Goal: Check status: Check status

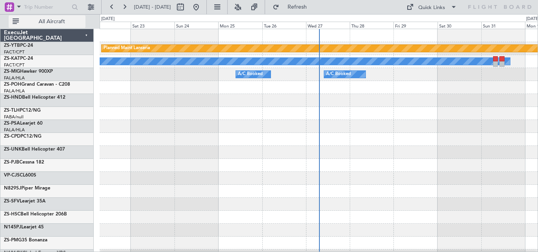
click at [62, 21] on span "All Aircraft" at bounding box center [51, 22] width 63 height 6
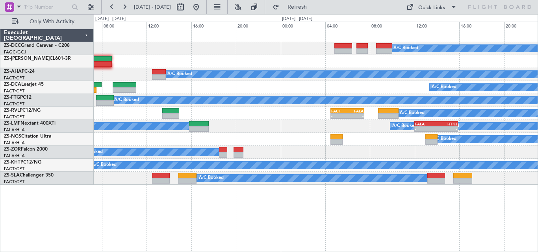
click at [228, 225] on div "A/C Booked A/C Booked A/C Booked A/C Booked A/C Booked - - FACT 04:30 Z FALA 07…" at bounding box center [316, 141] width 444 height 224
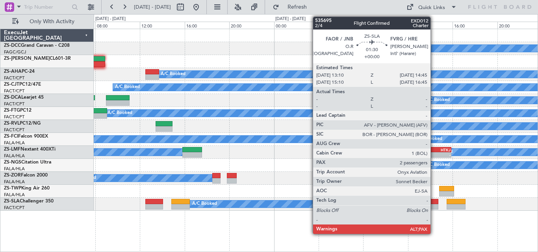
click at [434, 203] on div at bounding box center [430, 202] width 18 height 6
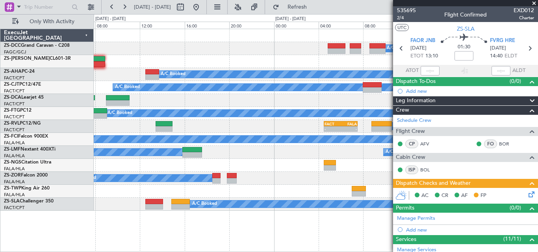
click at [532, 2] on span at bounding box center [534, 3] width 8 height 7
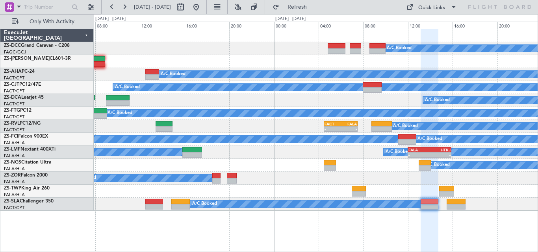
type input "0"
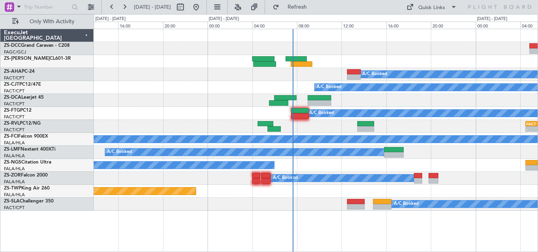
click at [420, 97] on div "A/C Booked A/C Booked A/C Booked A/C Booked A/C Booked - - FACT 04:30 Z FALA 07…" at bounding box center [316, 120] width 444 height 182
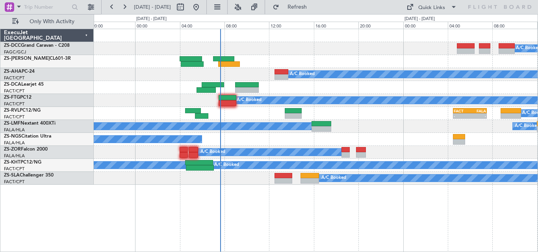
click at [365, 104] on div "A/C Booked A/C Booked A/C Booked A/C Booked - - FACT 04:30 Z FALA 07:30 Z A/C B…" at bounding box center [316, 107] width 444 height 156
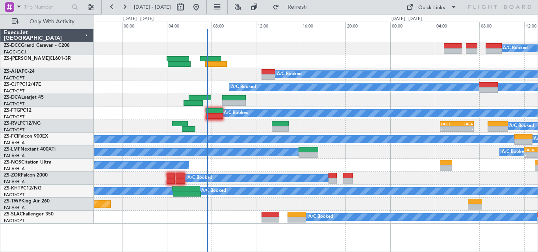
click at [292, 83] on div "A/C Booked A/C Booked A/C Booked A/C Booked A/C Booked - - FACT 04:30 Z FALA 07…" at bounding box center [316, 126] width 444 height 195
click at [354, 94] on div "A/C Booked" at bounding box center [316, 87] width 444 height 13
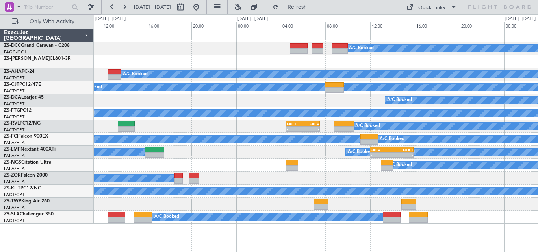
click at [353, 211] on div "A/C Booked A/C Booked A/C Booked A/C Booked A/C Booked A/C Booked A/C Booked - …" at bounding box center [316, 126] width 444 height 195
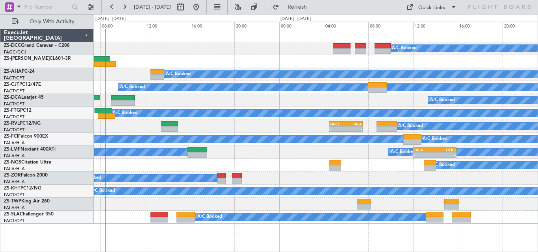
click at [278, 129] on div "A/C Booked - - FACT 04:30 Z FALA 07:30 Z" at bounding box center [316, 126] width 444 height 13
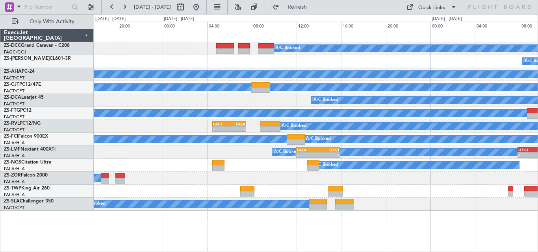
click at [352, 92] on div "A/C Booked" at bounding box center [316, 87] width 444 height 13
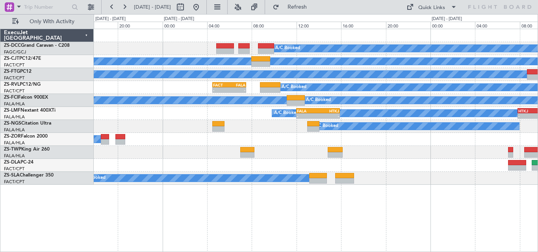
click at [457, 161] on div "A/C Booked" at bounding box center [316, 165] width 444 height 13
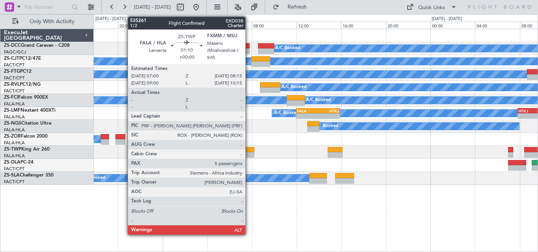
click at [249, 150] on div at bounding box center [247, 150] width 14 height 6
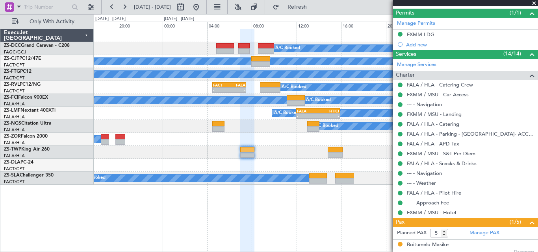
scroll to position [241, 0]
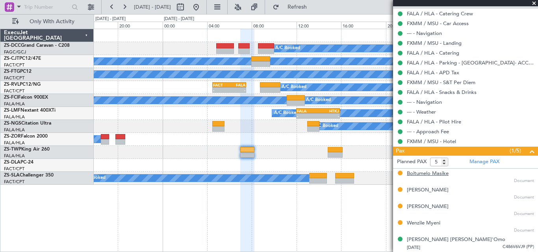
click at [426, 173] on div "Boitumelo Masike" at bounding box center [428, 174] width 42 height 8
click at [435, 190] on div "[PERSON_NAME]" at bounding box center [428, 191] width 42 height 8
click at [430, 209] on div "[PERSON_NAME]" at bounding box center [428, 207] width 42 height 8
click at [413, 222] on div "Wenzile Myeni" at bounding box center [423, 224] width 33 height 8
click at [436, 210] on div "[PERSON_NAME]" at bounding box center [428, 207] width 42 height 8
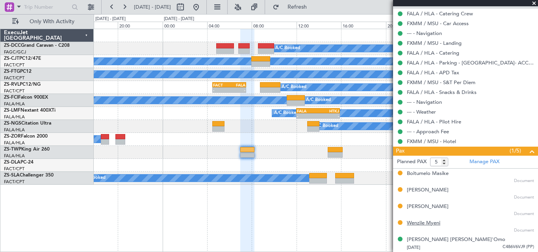
click at [420, 221] on div "Wenzile Myeni" at bounding box center [423, 224] width 33 height 8
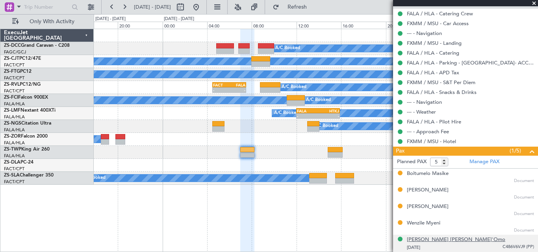
click at [440, 239] on div "[PERSON_NAME] [PERSON_NAME]'Omo" at bounding box center [456, 240] width 98 height 8
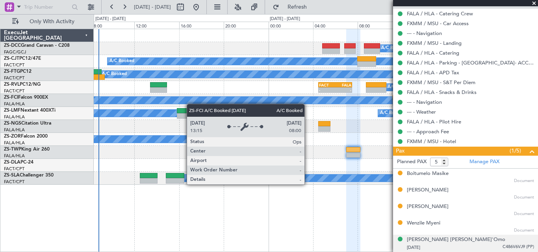
click at [264, 100] on div "A/C Booked A/C Booked A/C Booked A/C Booked - - FACT 04:30 Z FALA 07:30 Z A/C B…" at bounding box center [316, 107] width 444 height 156
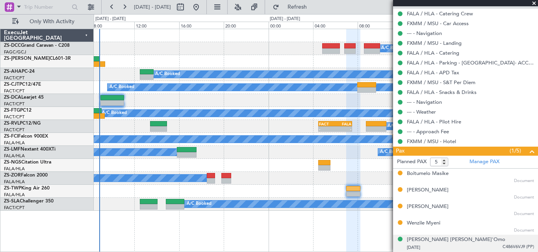
click at [533, 1] on span at bounding box center [534, 3] width 8 height 7
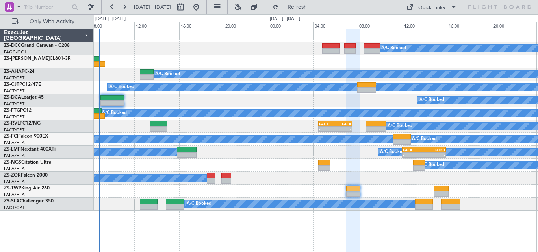
type input "0"
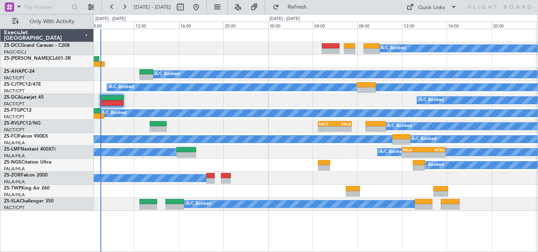
click at [153, 92] on div "A/C Booked" at bounding box center [316, 87] width 444 height 13
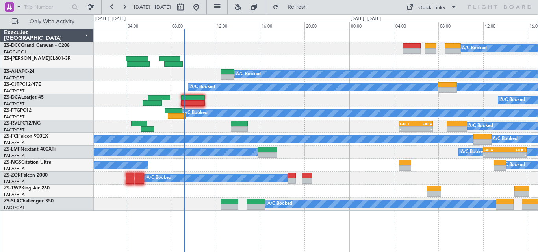
click at [261, 174] on div "A/C Booked" at bounding box center [316, 178] width 444 height 13
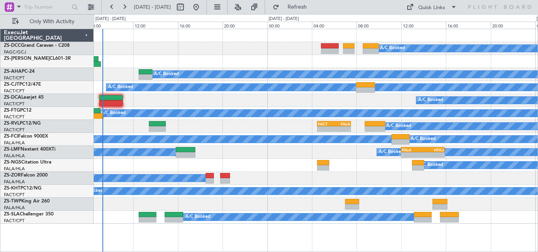
click at [275, 91] on div "A/C Booked A/C Booked A/C Booked A/C Booked A/C Booked A/C Booked A/C Booked - …" at bounding box center [316, 126] width 444 height 195
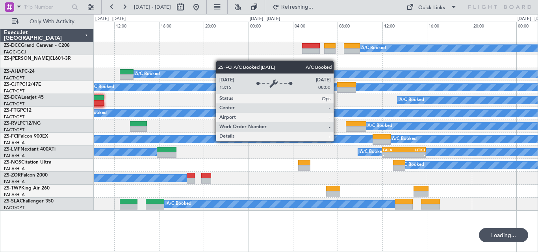
click at [302, 142] on div "A/C Booked" at bounding box center [315, 139] width 1331 height 7
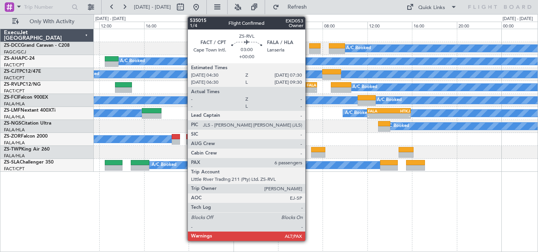
click at [309, 85] on div "FALA" at bounding box center [308, 85] width 16 height 5
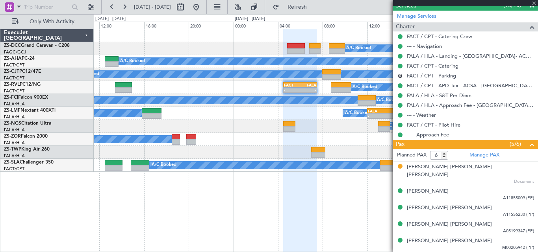
scroll to position [217, 0]
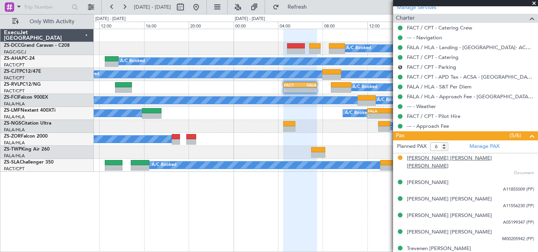
click at [437, 161] on div "[PERSON_NAME] [PERSON_NAME] [PERSON_NAME]" at bounding box center [470, 162] width 127 height 15
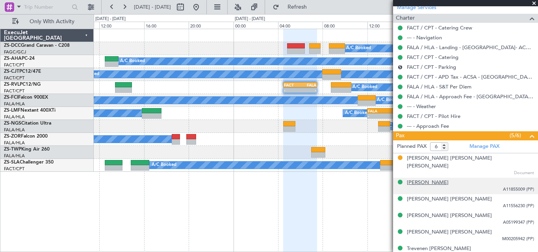
click at [421, 179] on div "[PERSON_NAME]" at bounding box center [428, 183] width 42 height 8
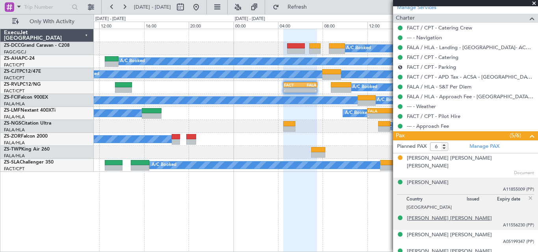
click at [427, 215] on div "[PERSON_NAME] [PERSON_NAME]" at bounding box center [449, 219] width 85 height 8
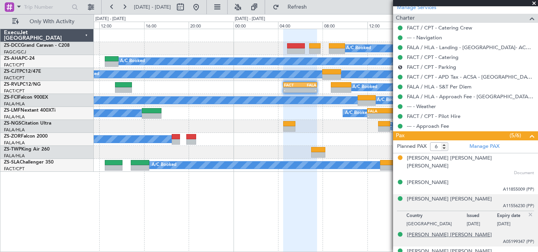
click at [441, 232] on div "[PERSON_NAME] [PERSON_NAME]" at bounding box center [449, 236] width 85 height 8
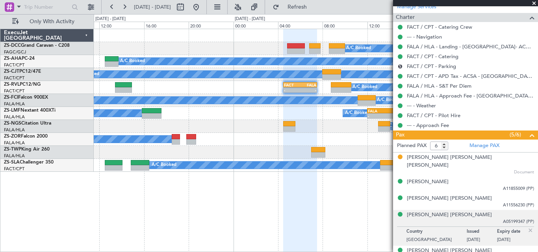
scroll to position [236, 0]
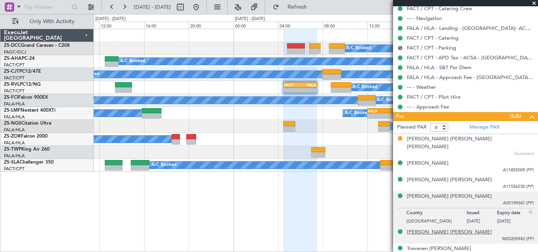
click at [450, 229] on div "[PERSON_NAME] [PERSON_NAME]" at bounding box center [449, 233] width 85 height 8
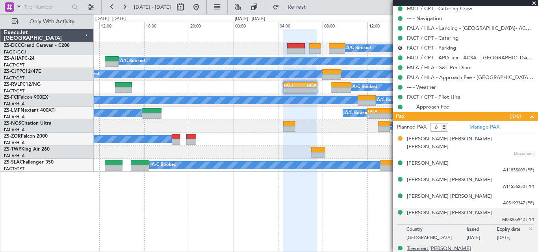
click at [431, 245] on div "Trevenen [PERSON_NAME]" at bounding box center [439, 249] width 64 height 8
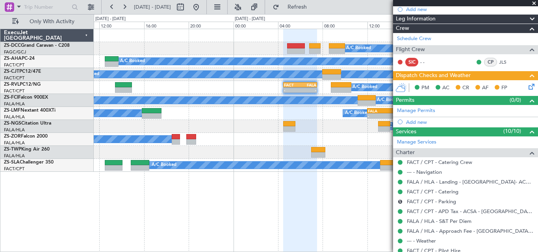
scroll to position [0, 0]
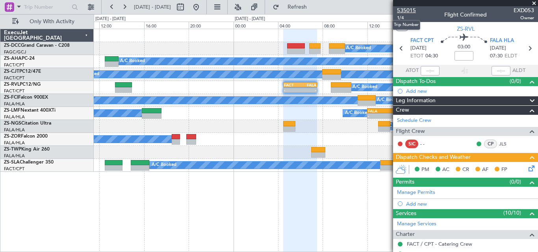
click at [399, 9] on span "535015" at bounding box center [406, 10] width 19 height 8
click at [534, 3] on span at bounding box center [534, 3] width 8 height 7
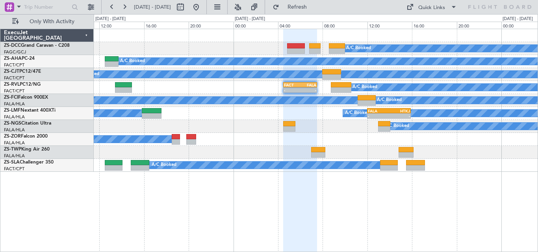
type input "0"
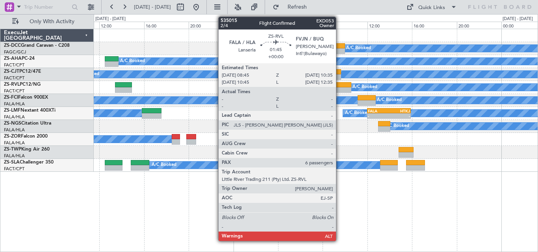
click at [339, 83] on div at bounding box center [341, 85] width 20 height 6
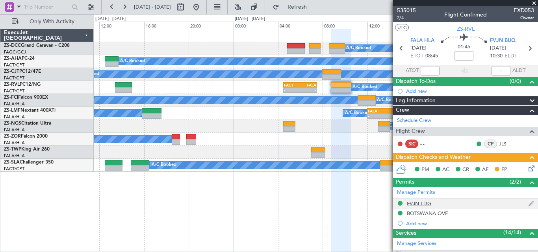
click at [421, 204] on div "FVJN LDG" at bounding box center [419, 203] width 24 height 7
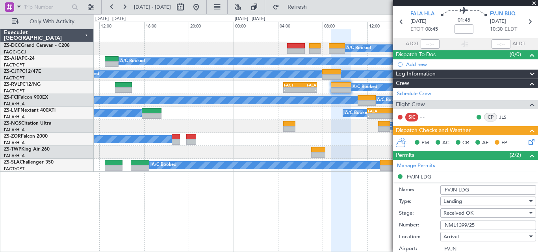
scroll to position [39, 0]
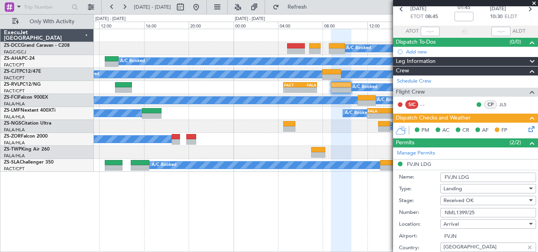
click at [532, 3] on span at bounding box center [534, 3] width 8 height 7
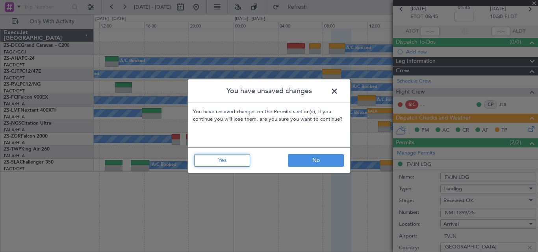
click at [238, 163] on button "Yes" at bounding box center [222, 160] width 56 height 13
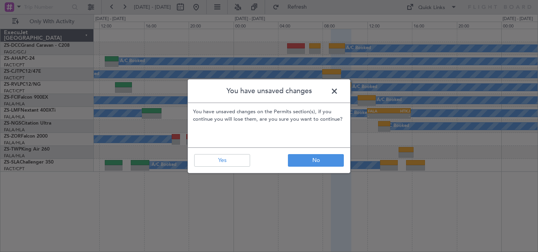
type input "0"
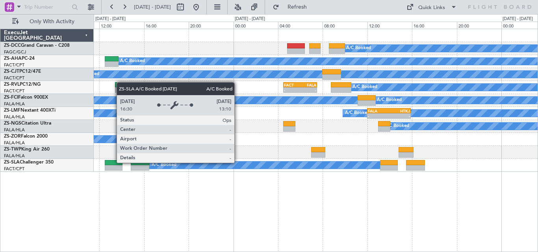
scroll to position [0, 0]
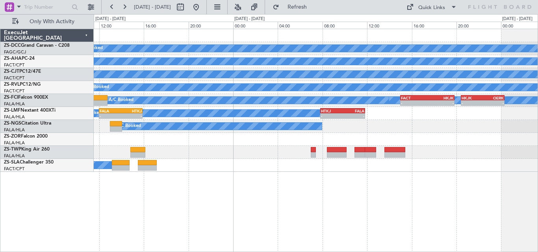
click at [106, 168] on div "A/C Booked A/C Booked A/C Booked A/C Booked FACT 04:30 Z FALA 07:30 Z - - A/C B…" at bounding box center [316, 100] width 444 height 143
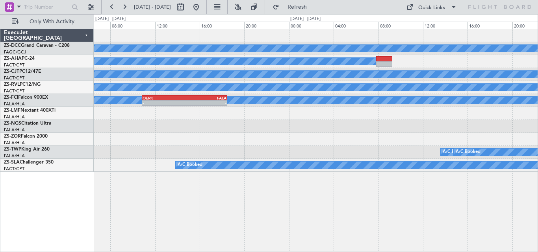
click at [159, 161] on div "A/C Booked" at bounding box center [316, 165] width 444 height 13
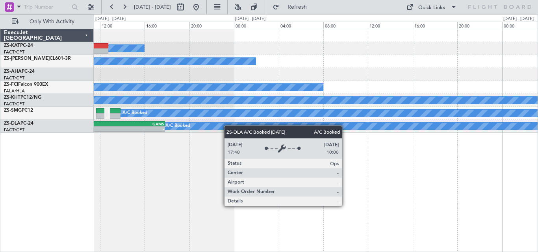
click at [105, 125] on div "A/C Unavailable A/C Booked A/C Booked A/C Booked A/C Booked A/C Unavailable A/C…" at bounding box center [316, 81] width 444 height 104
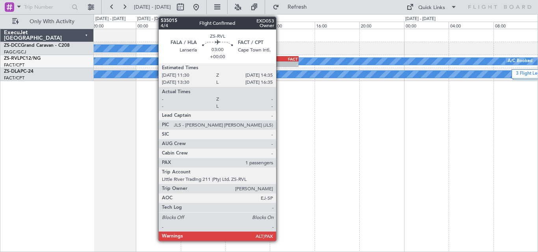
click at [280, 62] on div "-" at bounding box center [273, 64] width 17 height 5
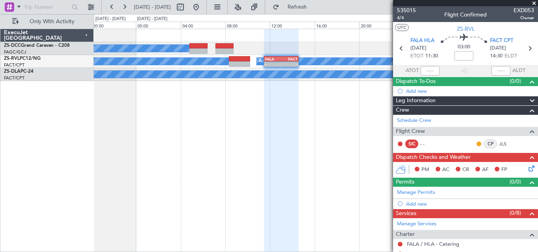
click at [532, 5] on span at bounding box center [534, 3] width 8 height 7
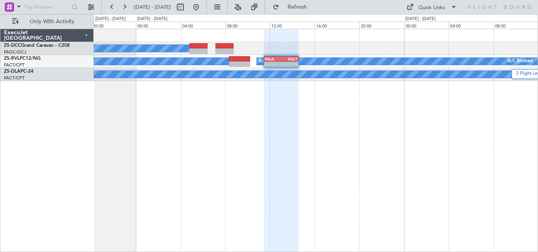
type input "0"
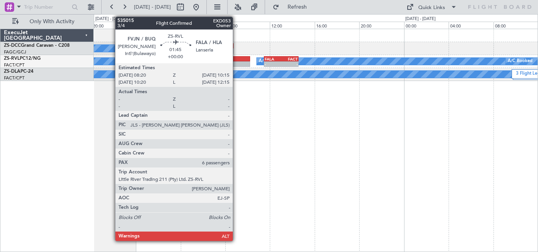
click at [236, 65] on div at bounding box center [240, 64] width 22 height 6
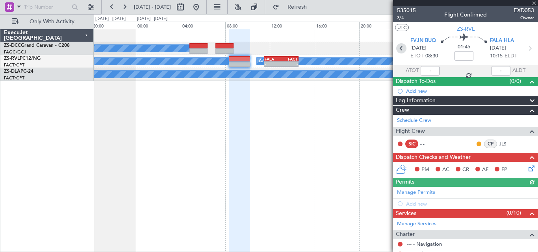
click at [402, 45] on icon at bounding box center [401, 48] width 10 height 10
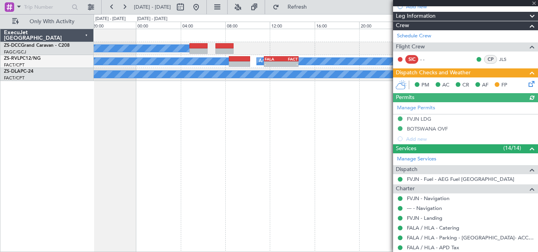
scroll to position [88, 0]
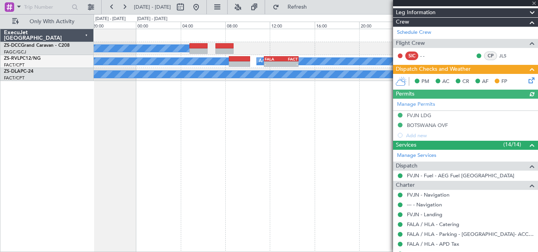
click at [408, 117] on div "Manage Permits FVJN LDG BOTSWANA OVF Add new" at bounding box center [465, 120] width 145 height 42
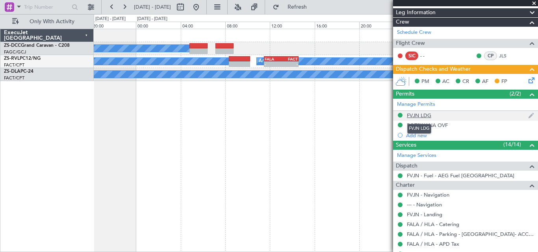
click at [409, 116] on div "FVJN LDG" at bounding box center [419, 115] width 24 height 7
